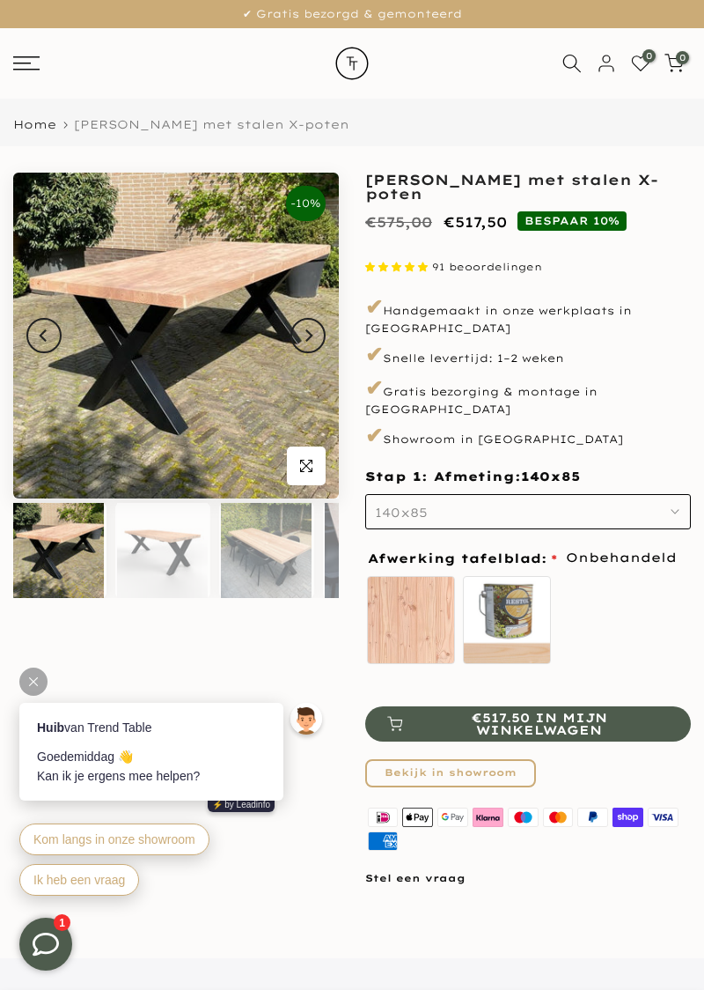
click at [666, 502] on button "140x85" at bounding box center [528, 511] width 326 height 35
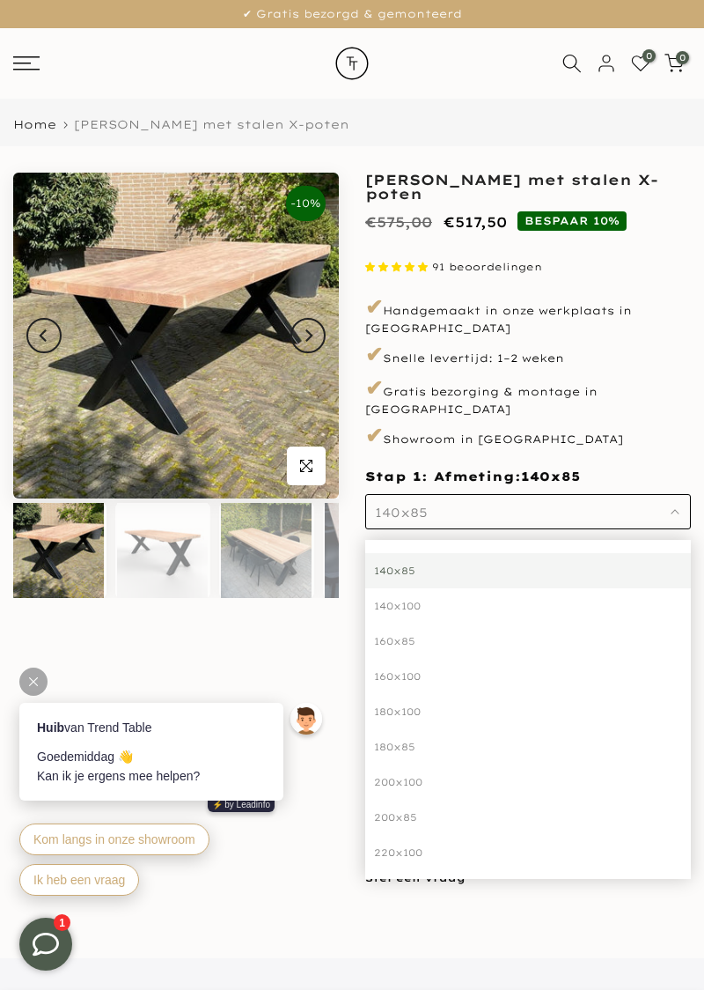
click at [391, 764] on div "200x100" at bounding box center [528, 781] width 326 height 35
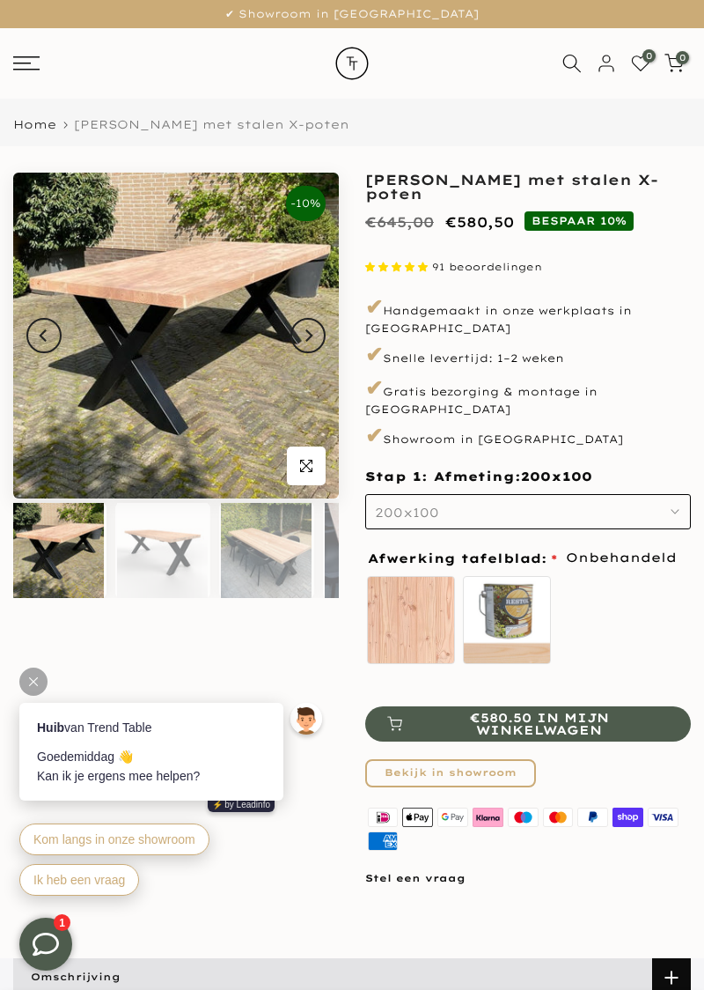
click at [299, 337] on button "Next" at bounding box center [308, 335] width 35 height 35
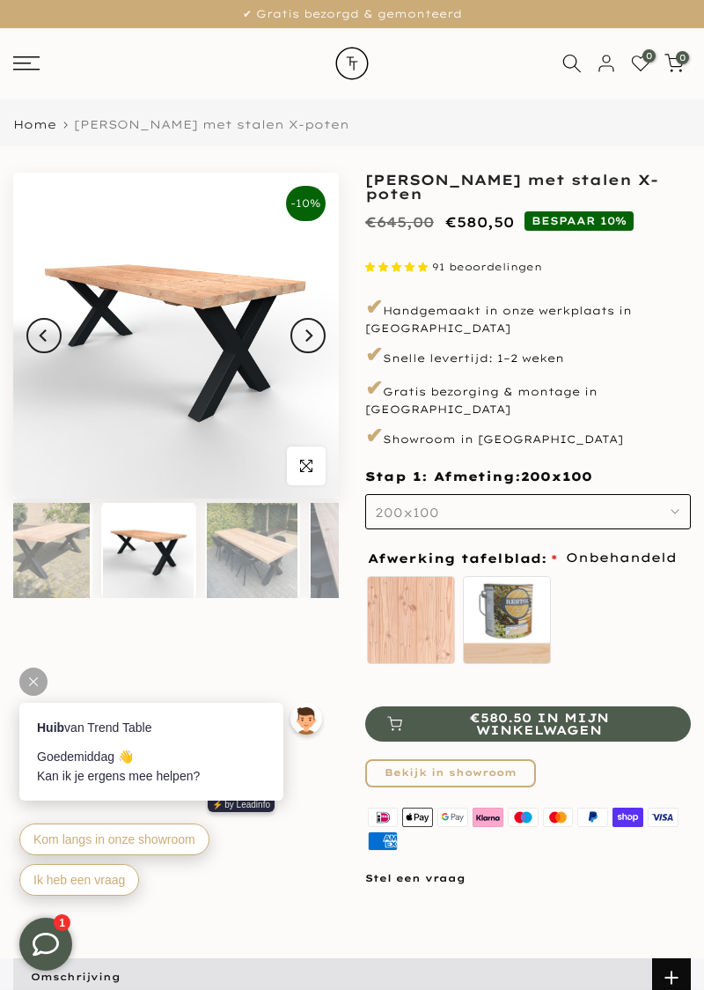
click at [308, 345] on button "Next" at bounding box center [308, 335] width 35 height 35
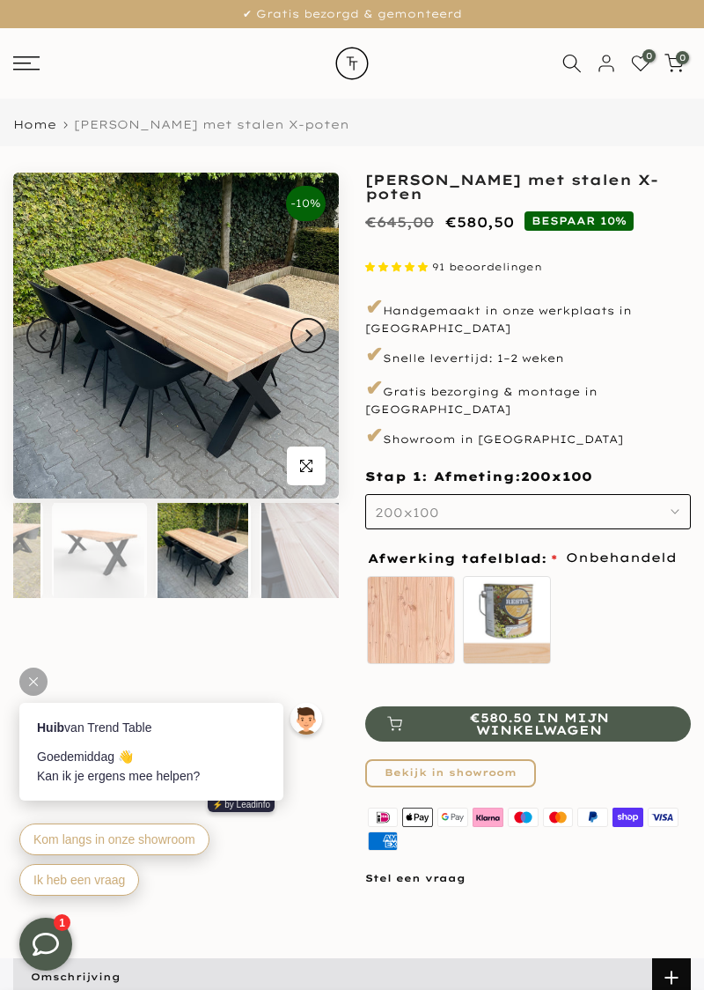
scroll to position [0, 78]
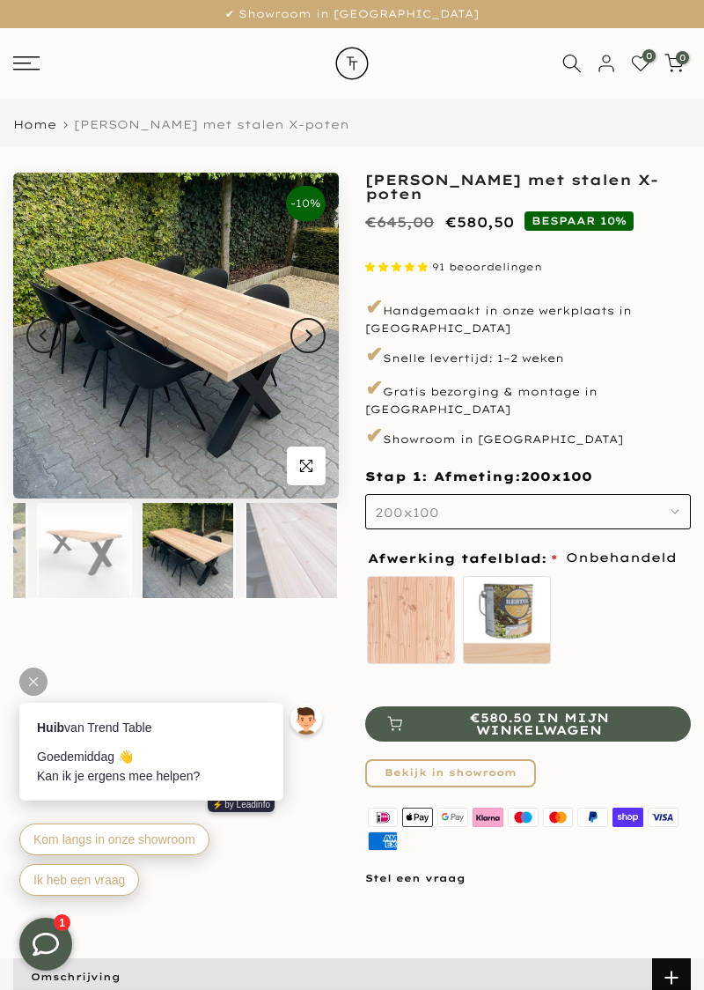
click at [294, 342] on button "Next" at bounding box center [308, 335] width 35 height 35
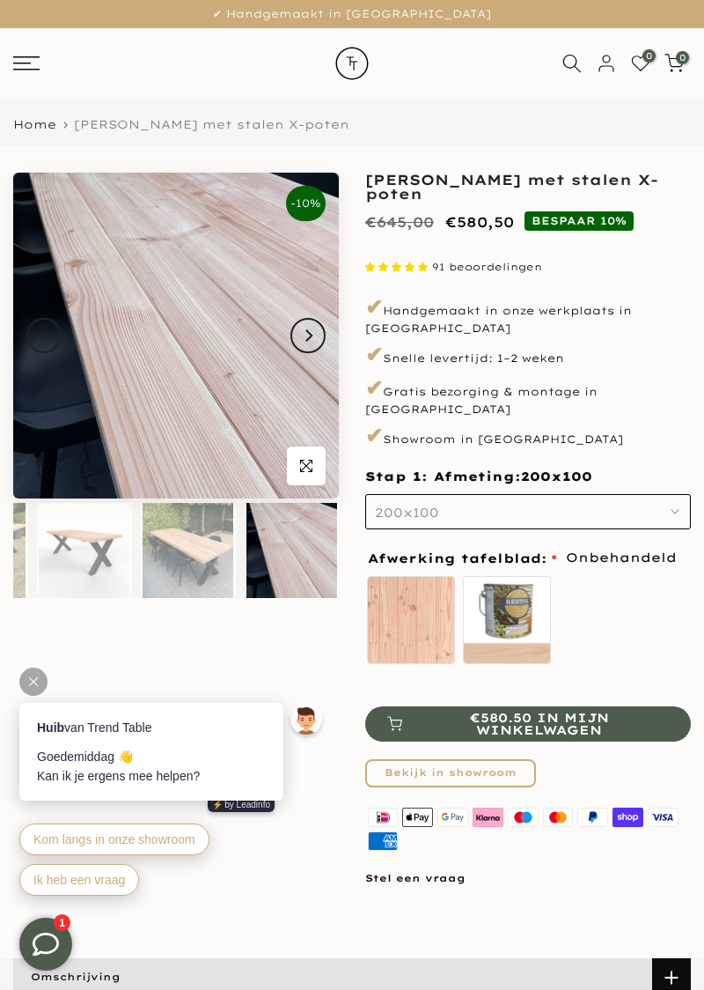
click at [298, 335] on button "Next" at bounding box center [308, 335] width 35 height 35
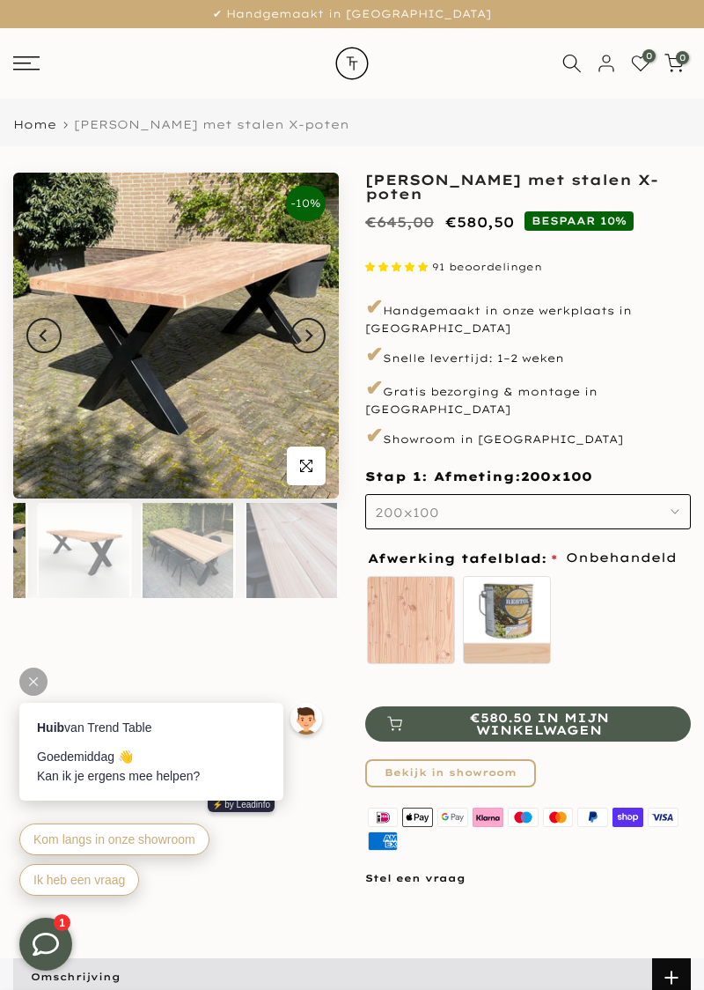
scroll to position [0, 0]
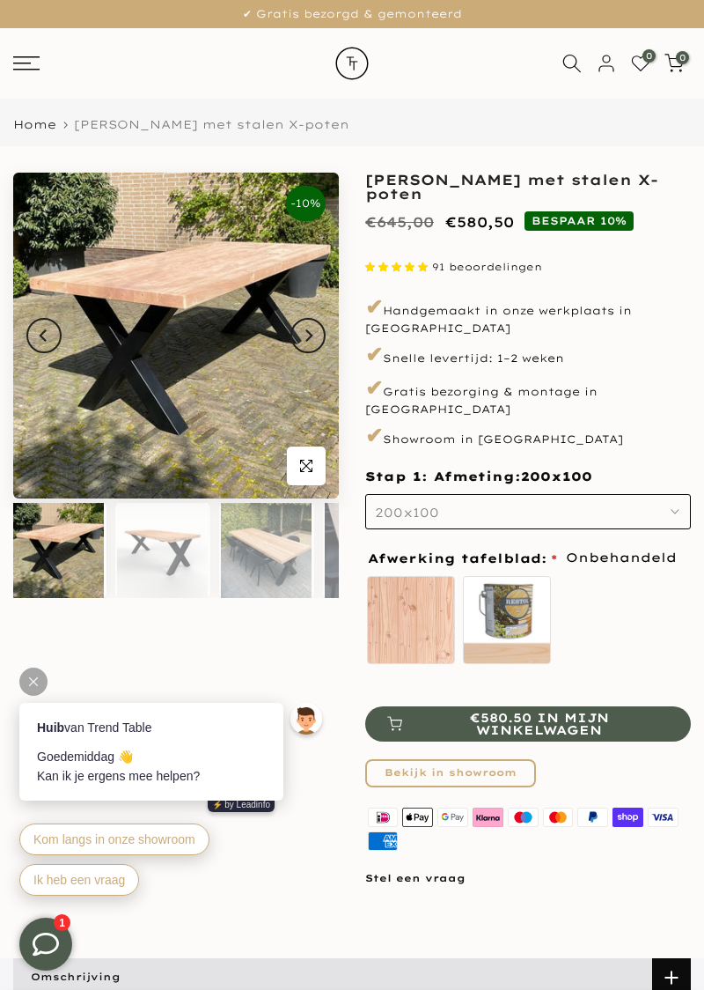
click at [297, 335] on button "Next" at bounding box center [308, 335] width 35 height 35
